Goal: Transaction & Acquisition: Purchase product/service

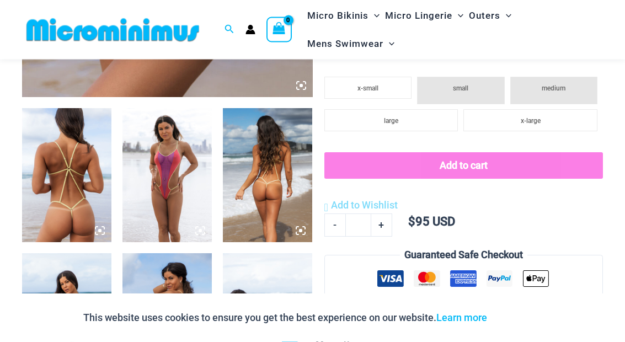
scroll to position [431, 0]
click at [170, 182] on img at bounding box center [166, 175] width 89 height 134
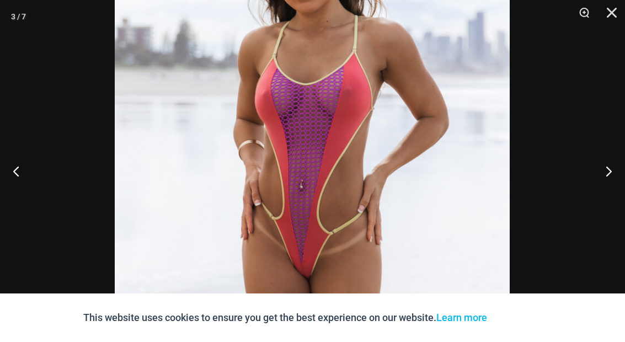
click at [615, 196] on button "Next" at bounding box center [603, 170] width 41 height 55
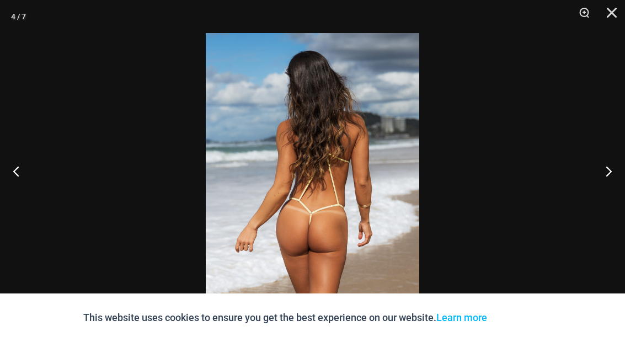
click at [616, 198] on button "Next" at bounding box center [603, 170] width 41 height 55
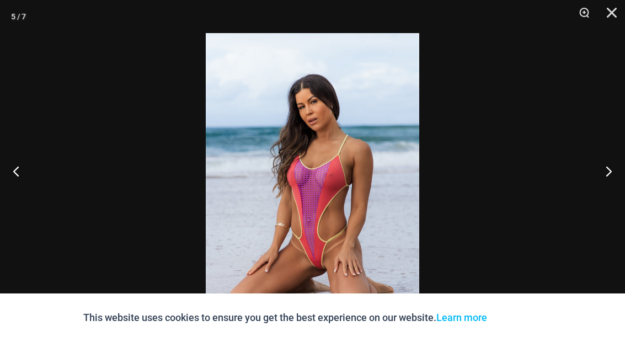
click at [615, 198] on button "Next" at bounding box center [603, 170] width 41 height 55
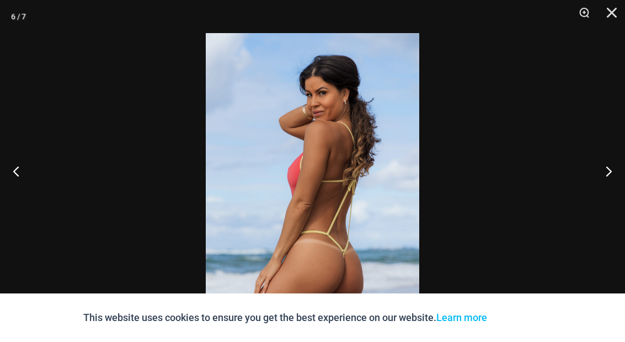
click at [611, 198] on button "Next" at bounding box center [603, 170] width 41 height 55
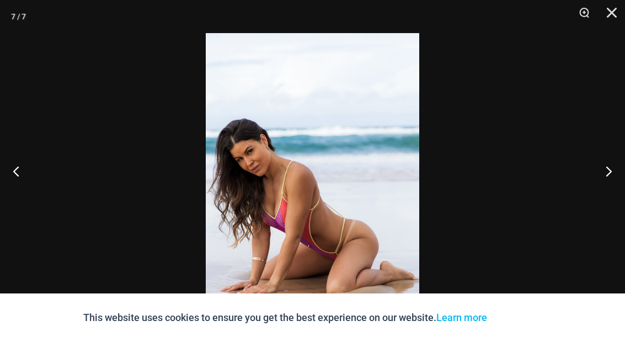
click at [615, 198] on button "Next" at bounding box center [603, 170] width 41 height 55
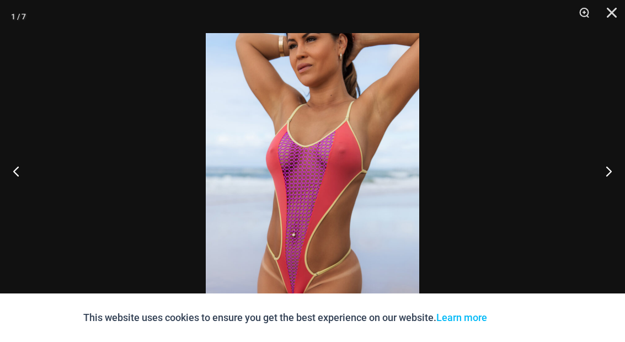
click at [604, 198] on button "Next" at bounding box center [603, 170] width 41 height 55
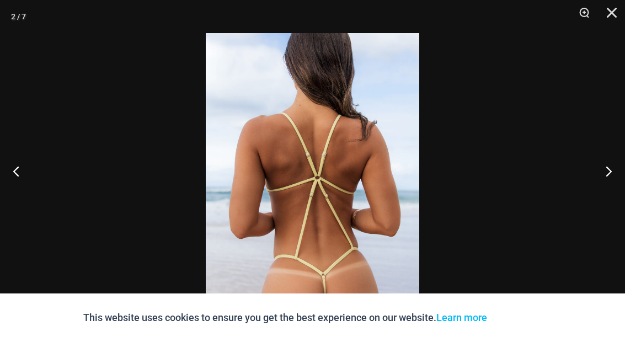
click at [605, 198] on button "Next" at bounding box center [603, 170] width 41 height 55
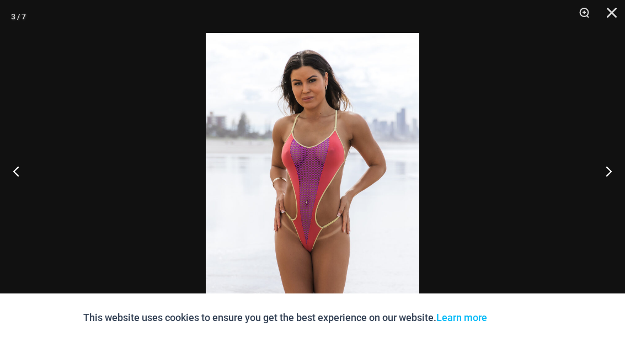
click at [605, 198] on button "Next" at bounding box center [603, 170] width 41 height 55
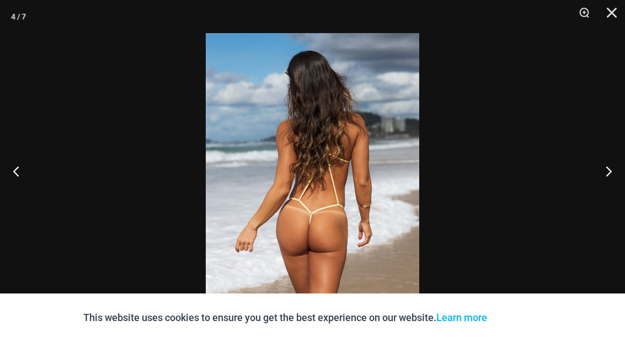
click at [604, 198] on button "Next" at bounding box center [603, 170] width 41 height 55
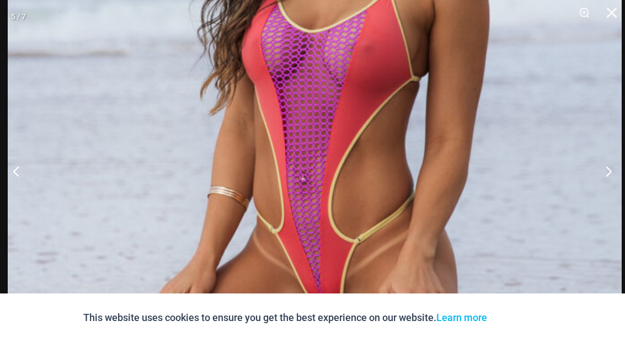
click at [556, 149] on img at bounding box center [315, 101] width 614 height 920
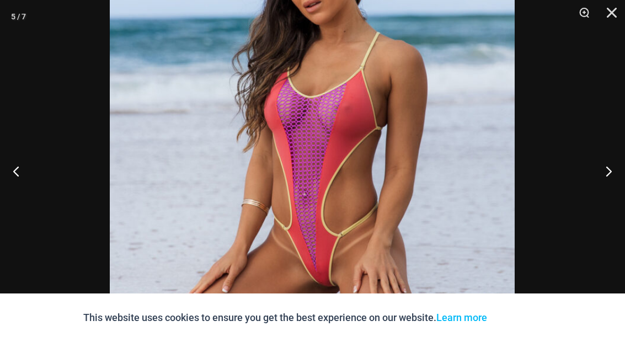
click at [615, 16] on button "Close" at bounding box center [608, 16] width 28 height 33
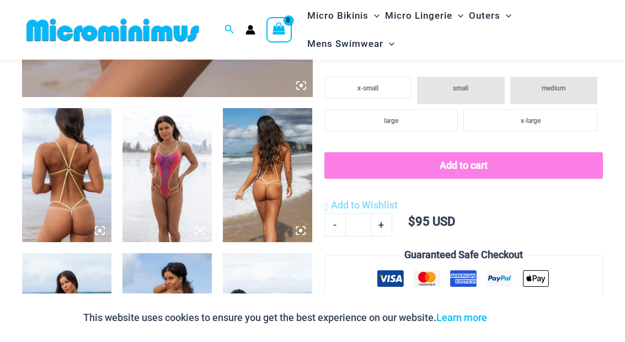
click at [61, 186] on img at bounding box center [66, 175] width 89 height 134
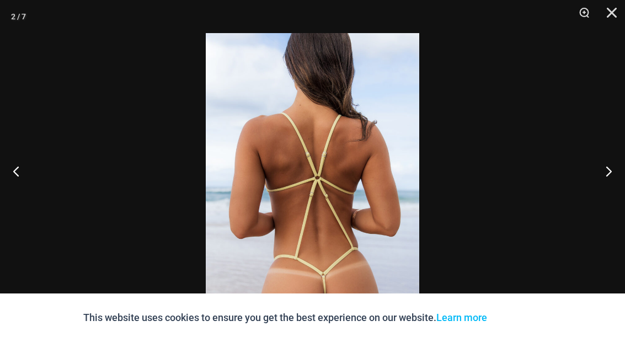
click at [526, 229] on div at bounding box center [312, 171] width 625 height 342
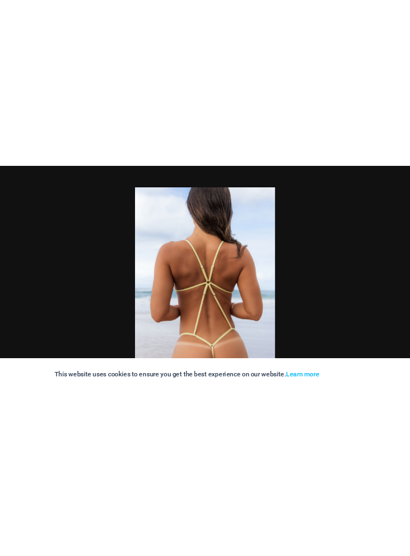
scroll to position [500, 0]
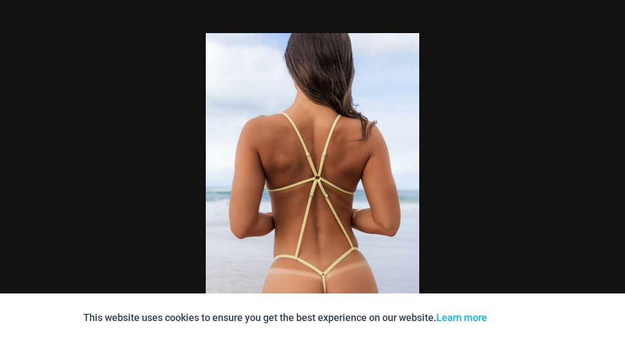
click at [579, 341] on div "This website uses cookies to ensure you get the best experience on our website.…" at bounding box center [312, 317] width 625 height 49
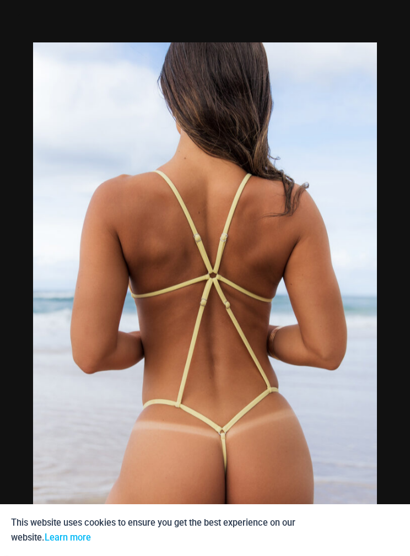
click at [378, 341] on button "Accept" at bounding box center [375, 530] width 47 height 30
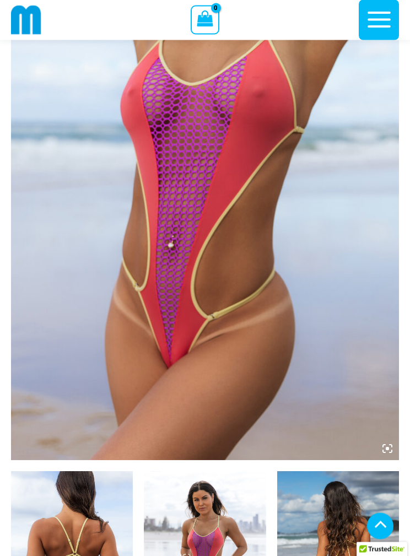
scroll to position [195, 0]
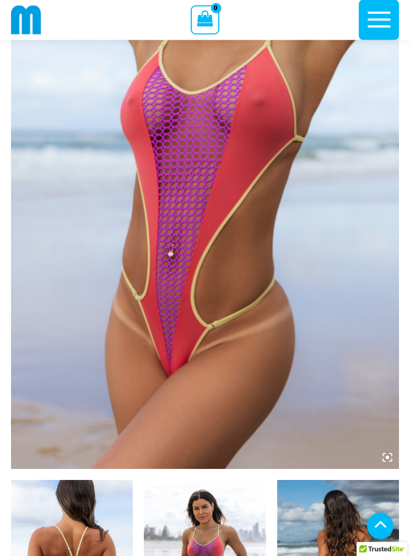
click at [25, 15] on img at bounding box center [26, 20] width 30 height 30
